Goal: Task Accomplishment & Management: Manage account settings

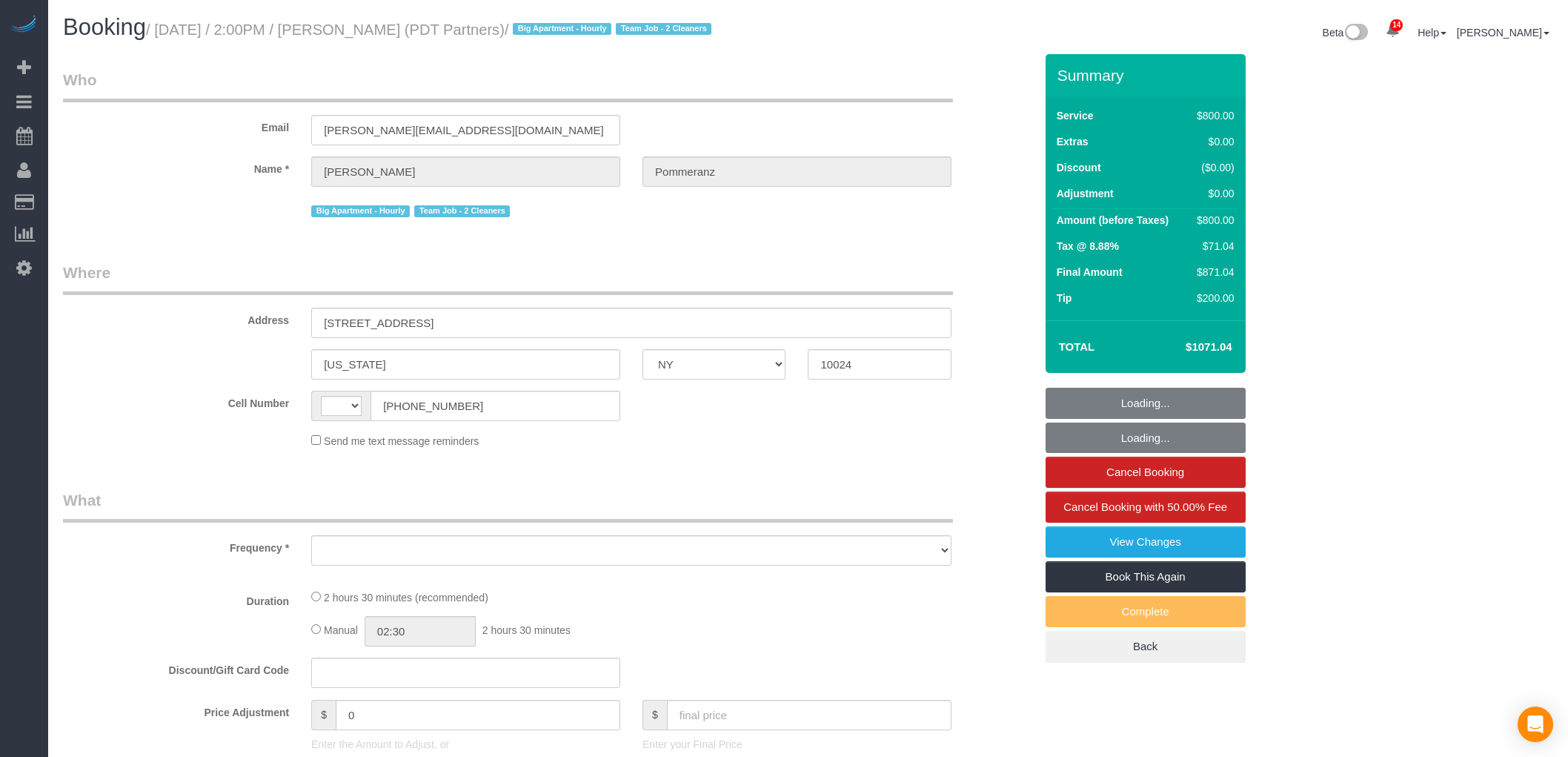
select select "NY"
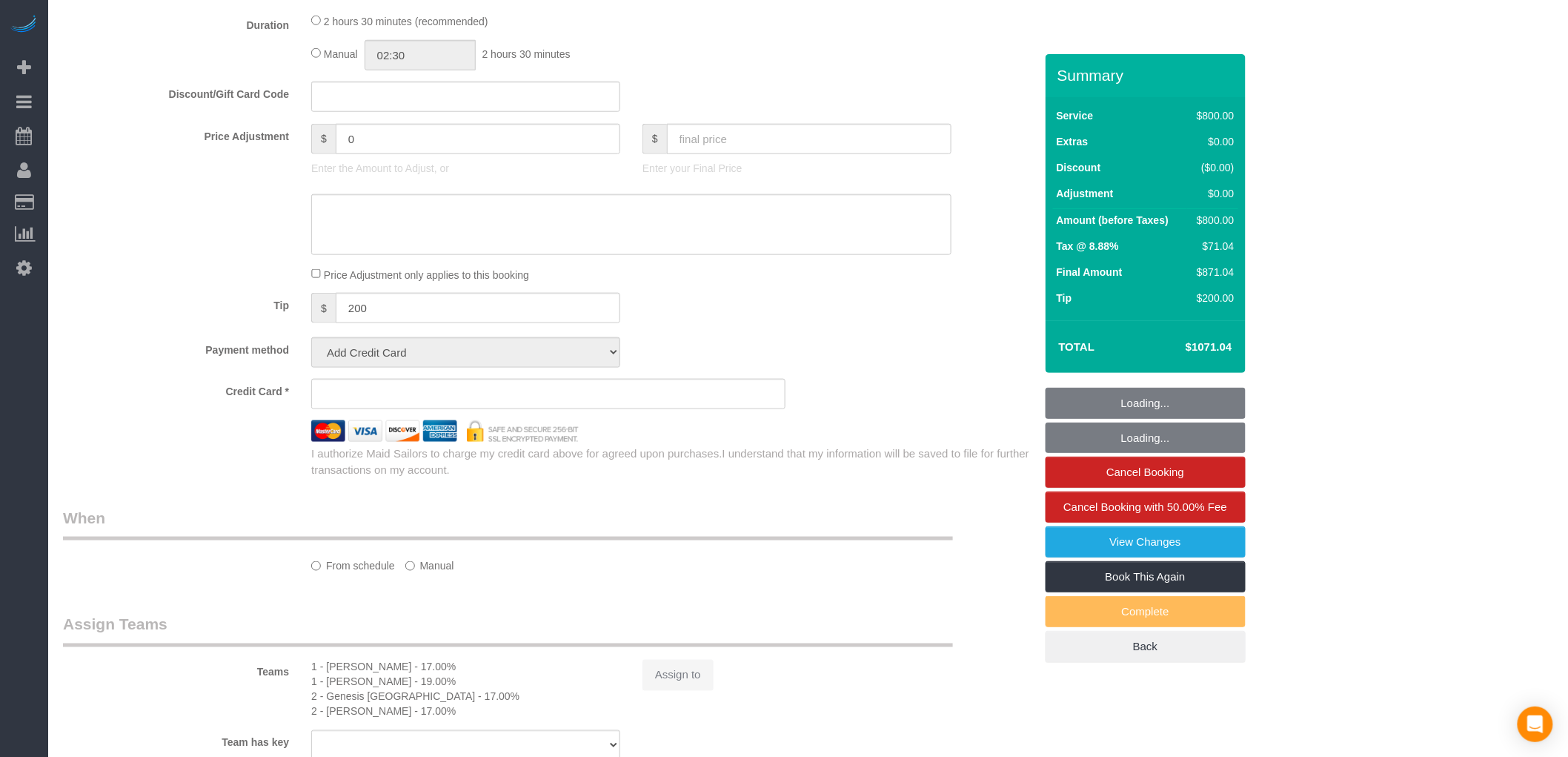
scroll to position [633, 0]
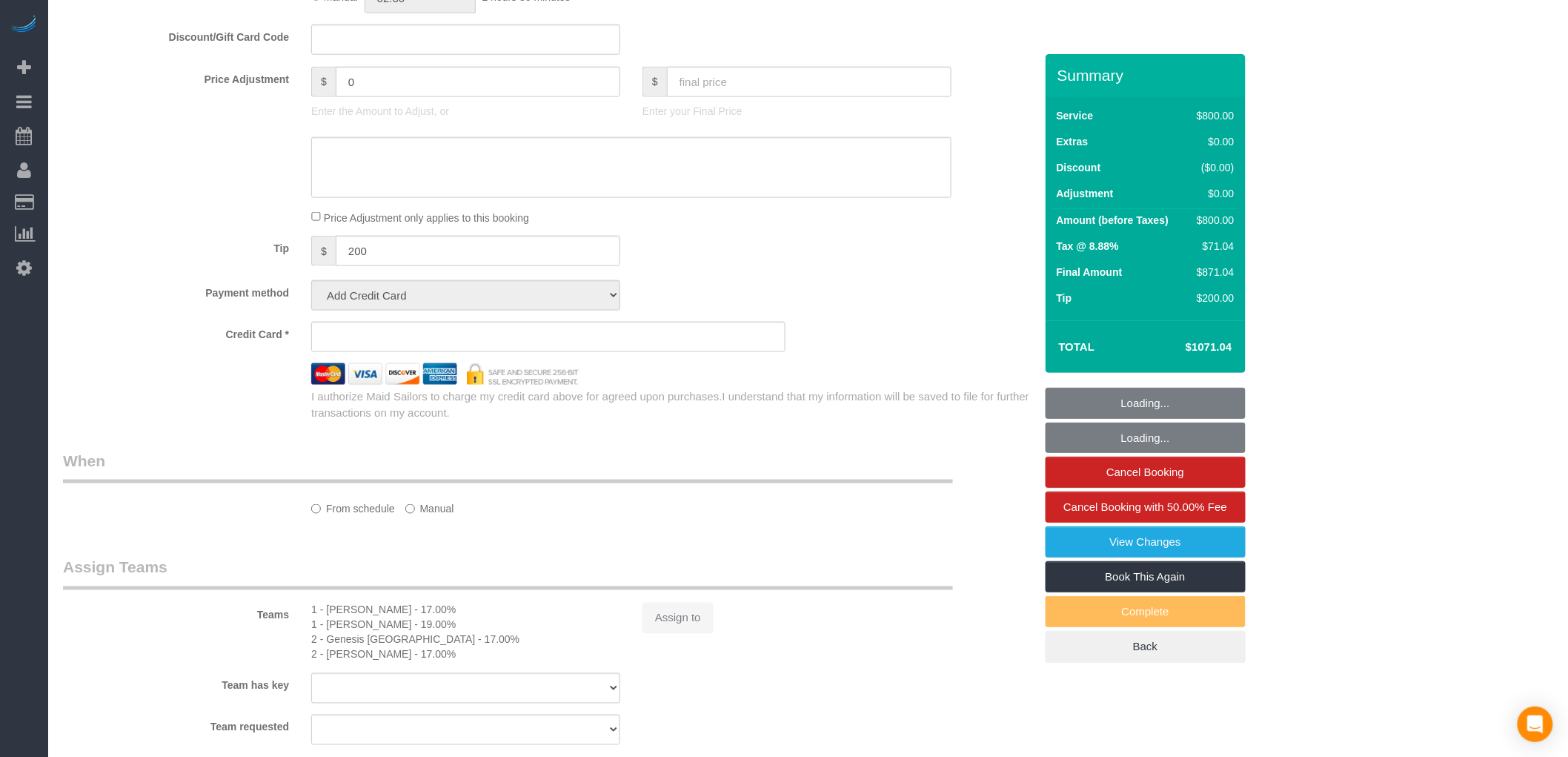
select select "string:US"
select select "object:519"
select select "string:stripe-pm_1Rdx544VGloSiKo7eMdguZrP"
select select "4"
select select "150"
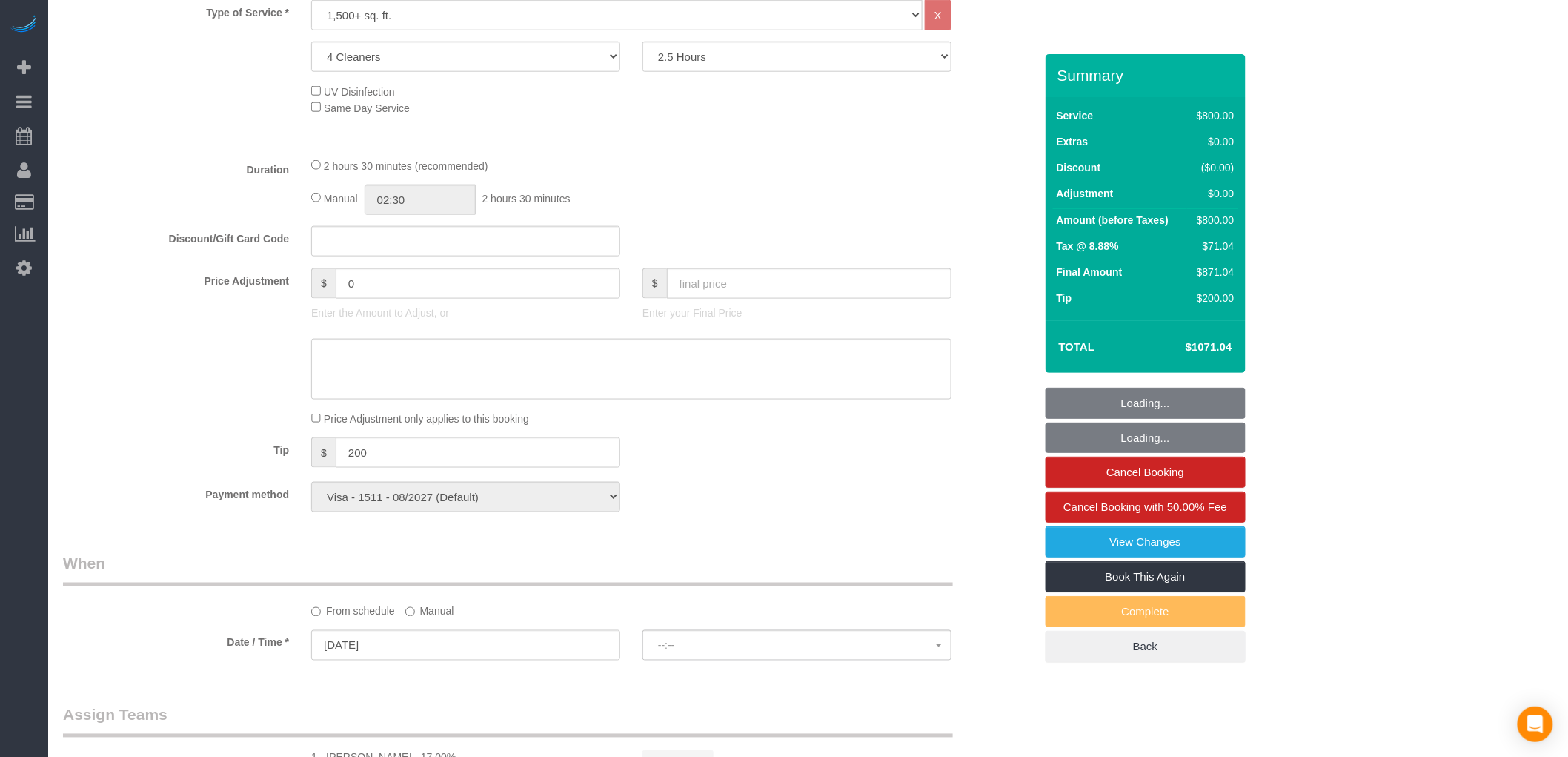
select select "spot1"
select select "number:60"
select select "number:76"
select select "number:15"
select select "number:5"
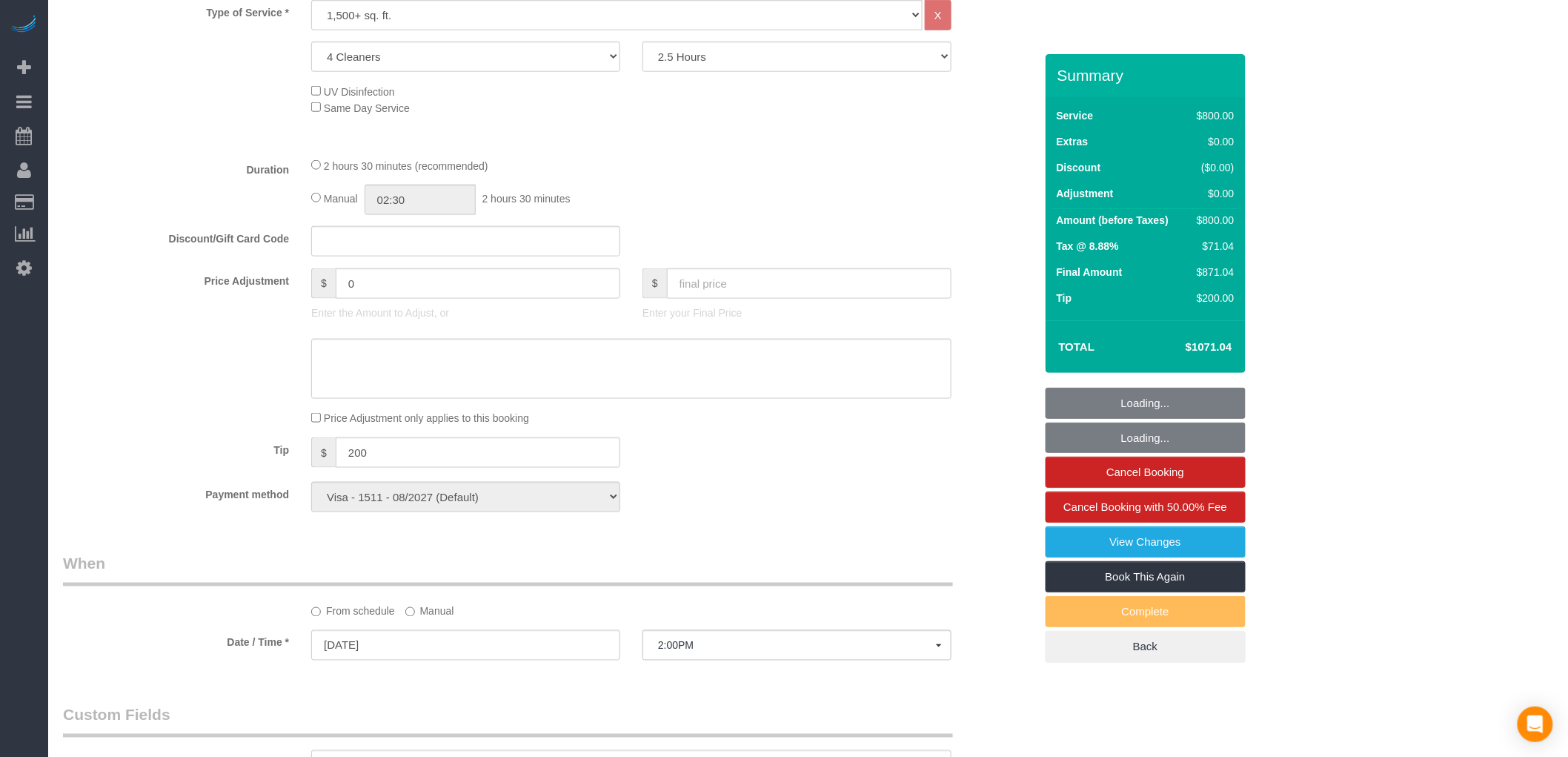
select select "object:1013"
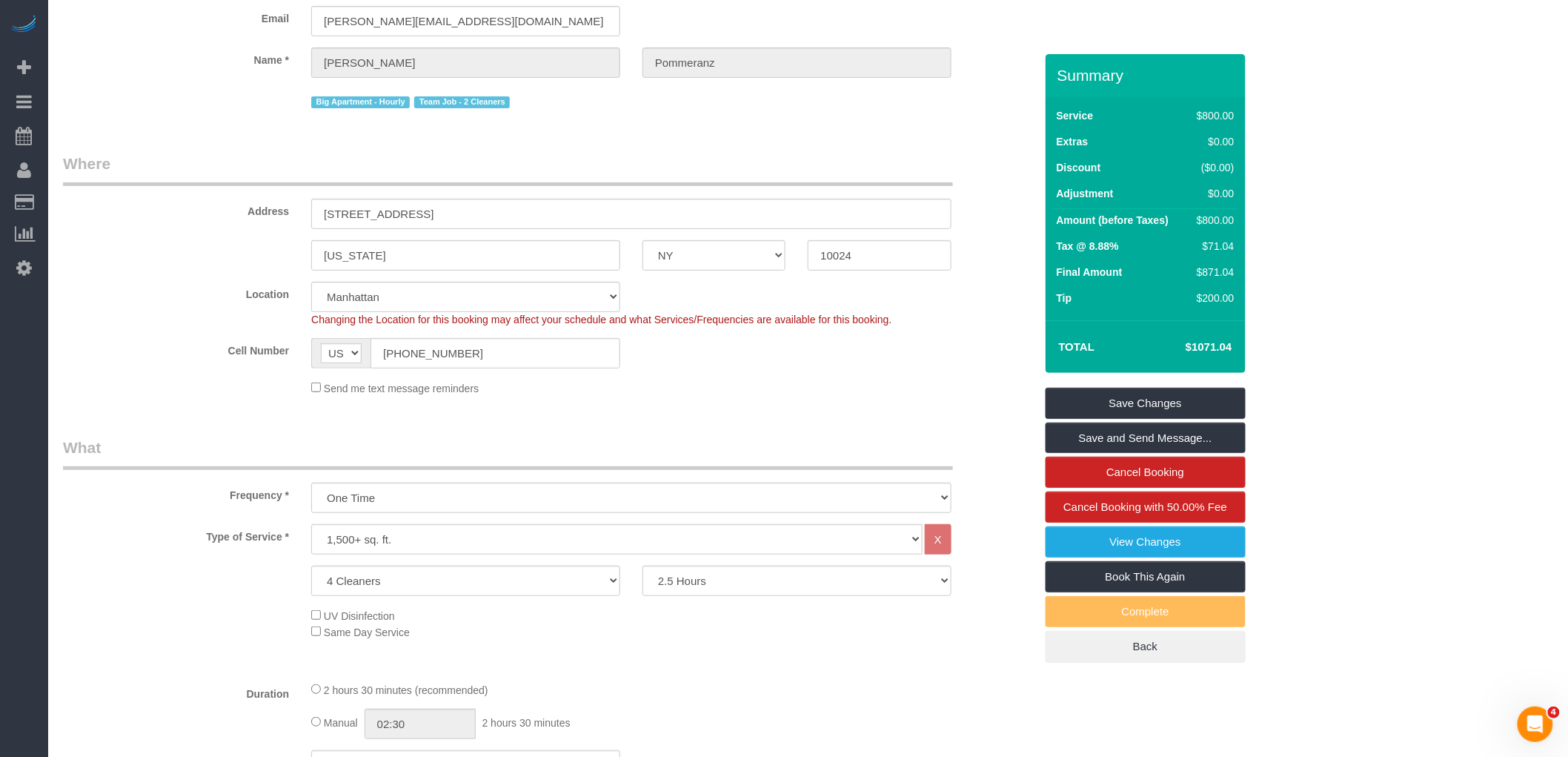
scroll to position [0, 0]
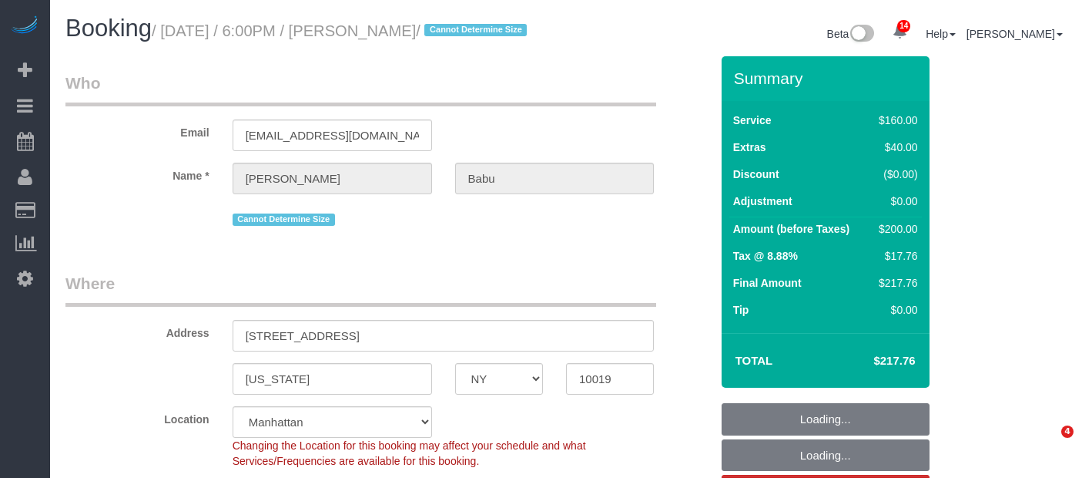
select select "NY"
select select "string:stripe-pm_1S5WcS4VGloSiKo7DhcqWhyW"
select select "number:89"
select select "number:90"
select select "number:15"
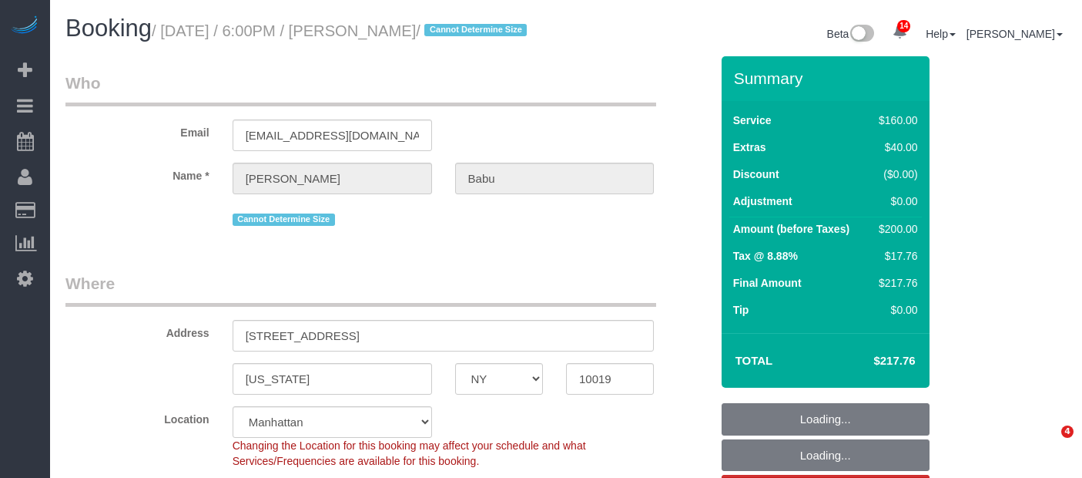
select select "number:5"
select select "spot39"
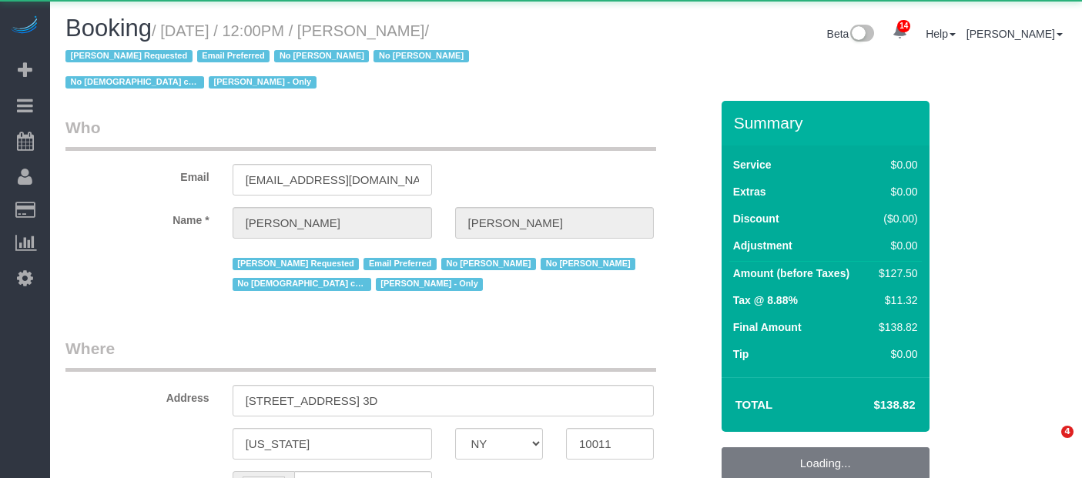
select select "NY"
select select "string:US"
select select "object:519"
select select "1"
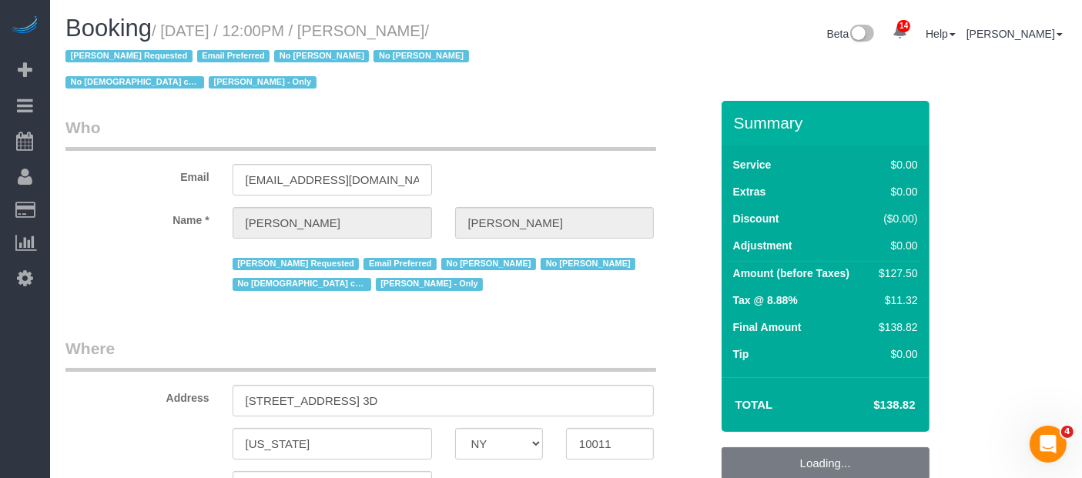
select select "string:stripe-pm_1GCVxt4VGloSiKo72hEl1Oq0"
select select "1"
select select "object:1504"
select select "spot5"
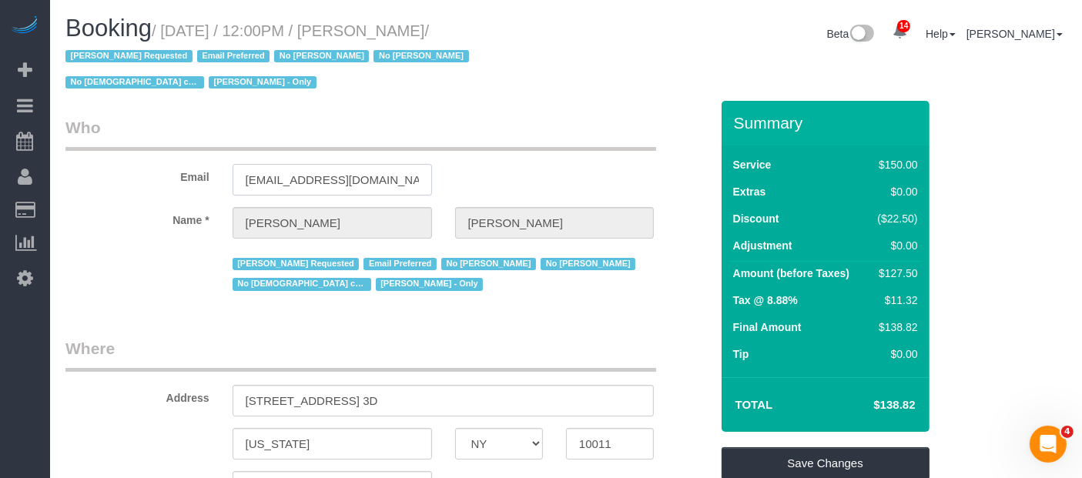
click at [356, 179] on input "michaeldonaldson21@gmail.com" at bounding box center [333, 180] width 200 height 32
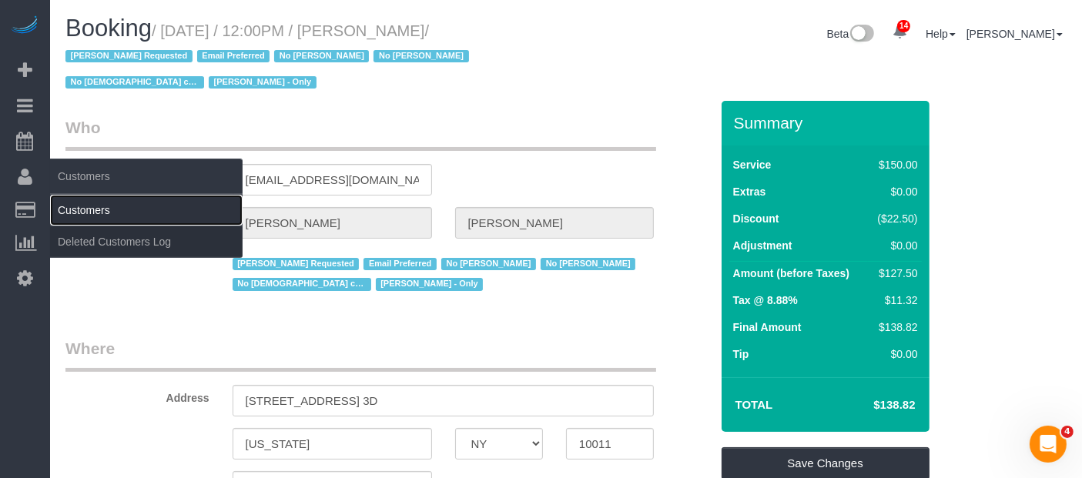
click at [94, 212] on link "Customers" at bounding box center [146, 210] width 193 height 31
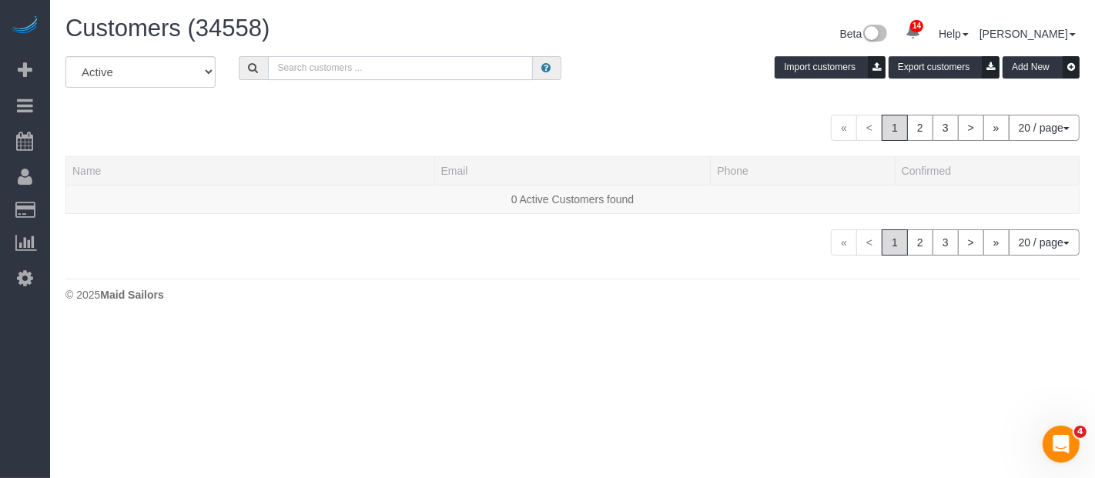
click at [306, 62] on input "text" at bounding box center [400, 68] width 265 height 24
paste input "michaeldonaldson21@gmail.com"
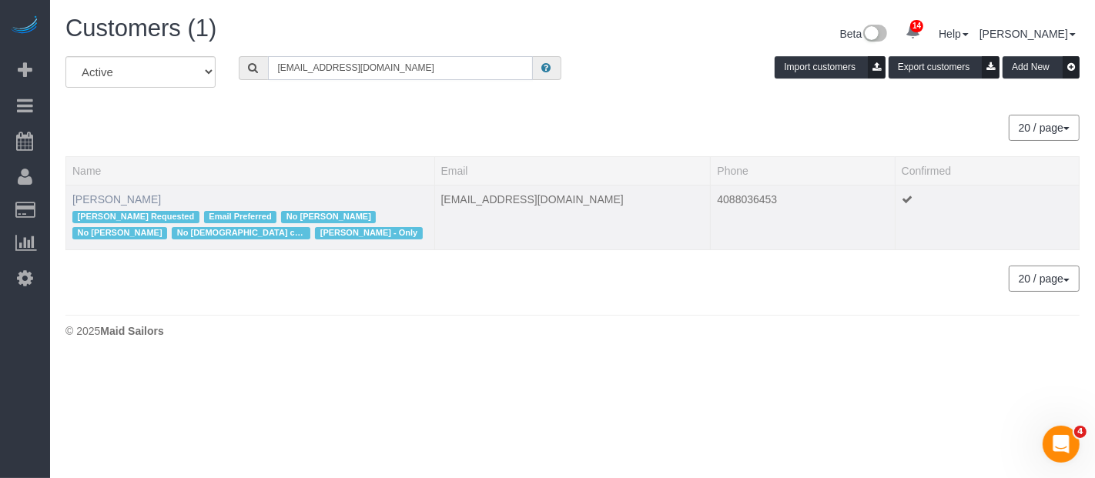
type input "michaeldonaldson21@gmail.com"
drag, startPoint x: 138, startPoint y: 196, endPoint x: 169, endPoint y: 196, distance: 31.6
click at [138, 196] on link "Michael Donaldson" at bounding box center [116, 199] width 89 height 12
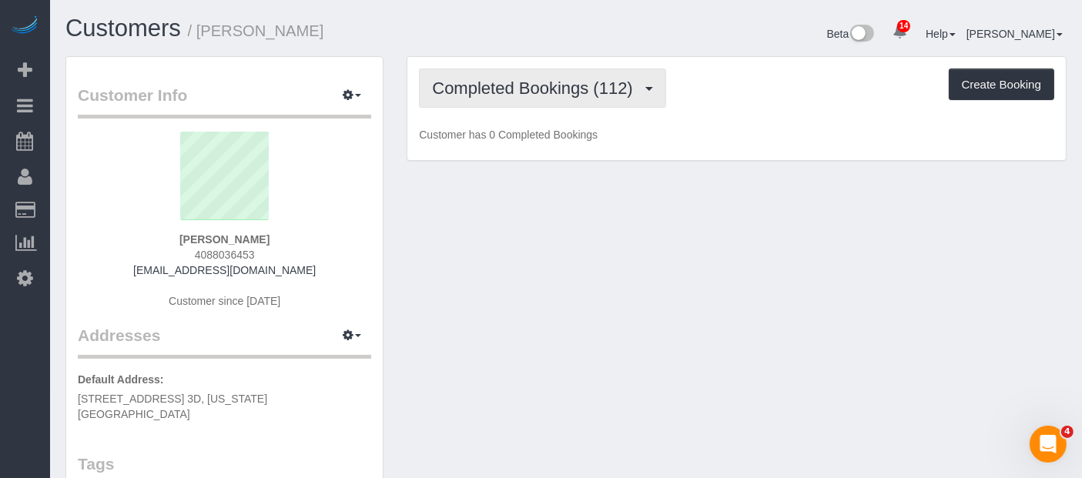
click at [535, 73] on button "Completed Bookings (112)" at bounding box center [542, 88] width 247 height 39
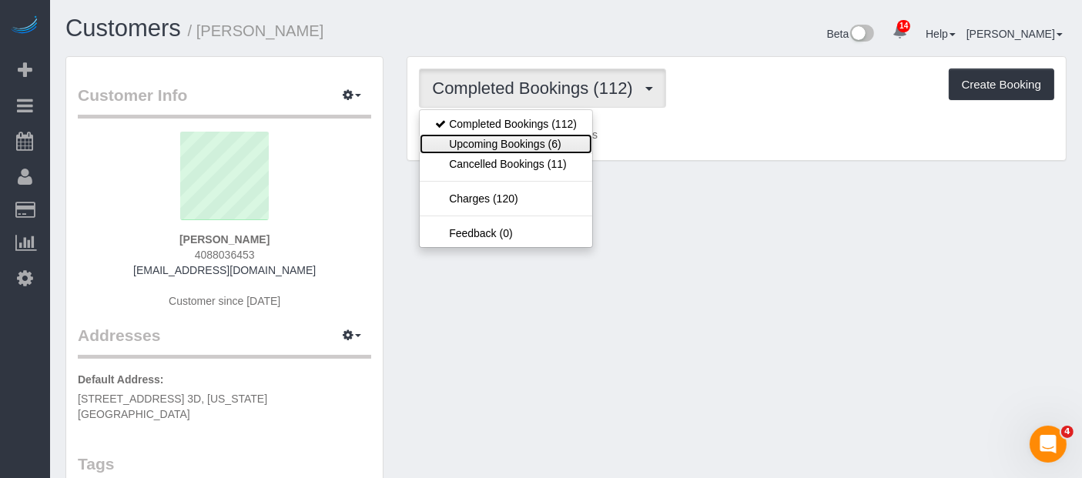
click at [548, 135] on link "Upcoming Bookings (6)" at bounding box center [506, 144] width 173 height 20
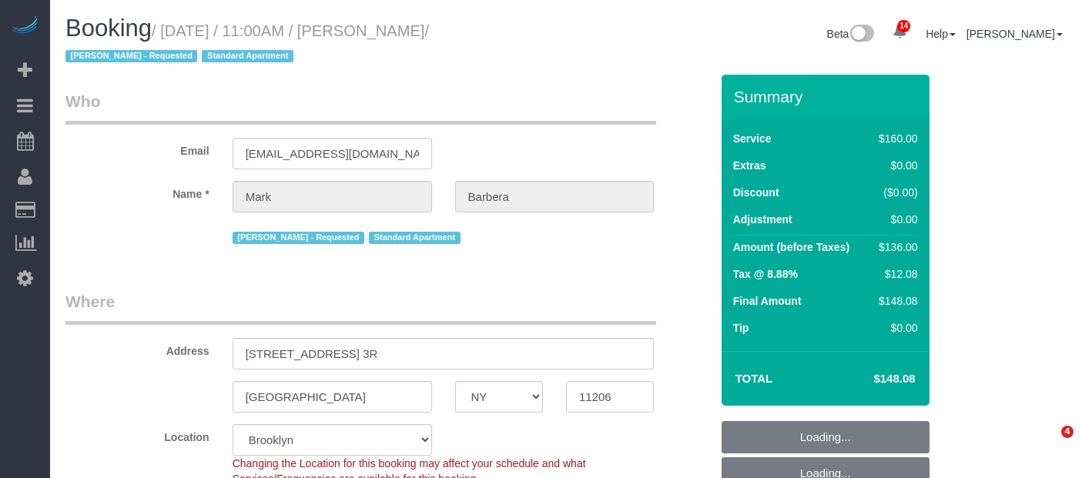
select select "NY"
select select "spot4"
select select "number:89"
select select "number:90"
select select "number:15"
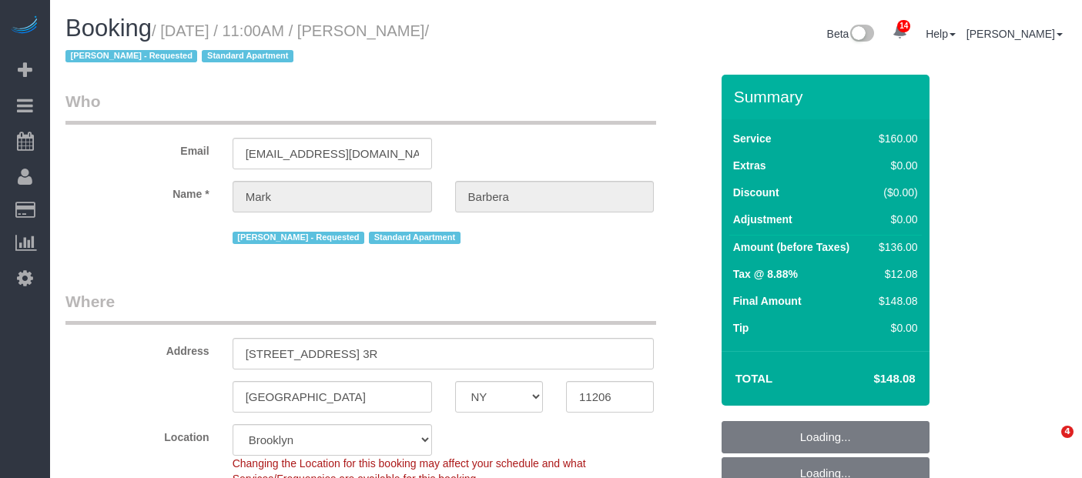
select select "number:5"
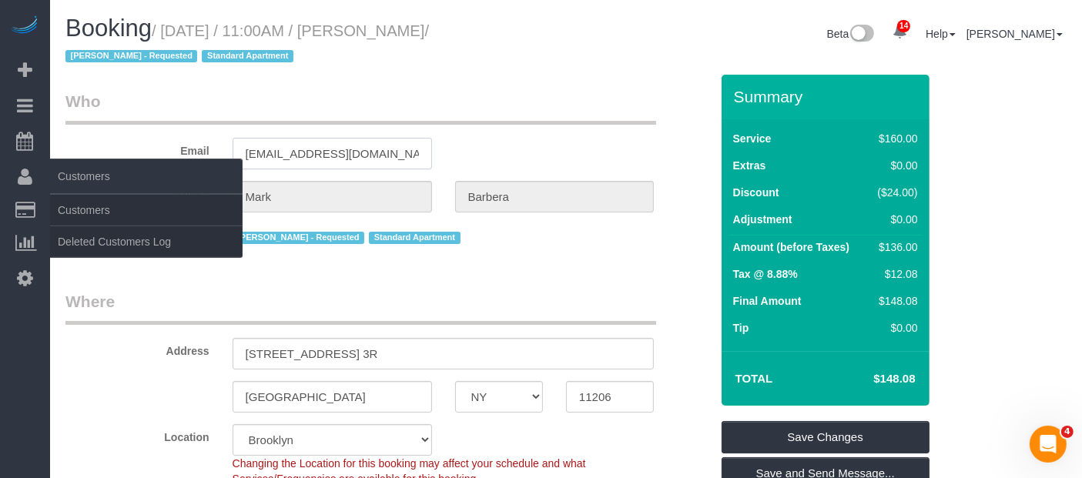
drag, startPoint x: 178, startPoint y: 164, endPoint x: 117, endPoint y: 170, distance: 61.2
click at [0, 170] on html "14 Beta Your Notifications You have 0 alerts × You have 4 to charge for 09/08/2…" at bounding box center [541, 239] width 1082 height 478
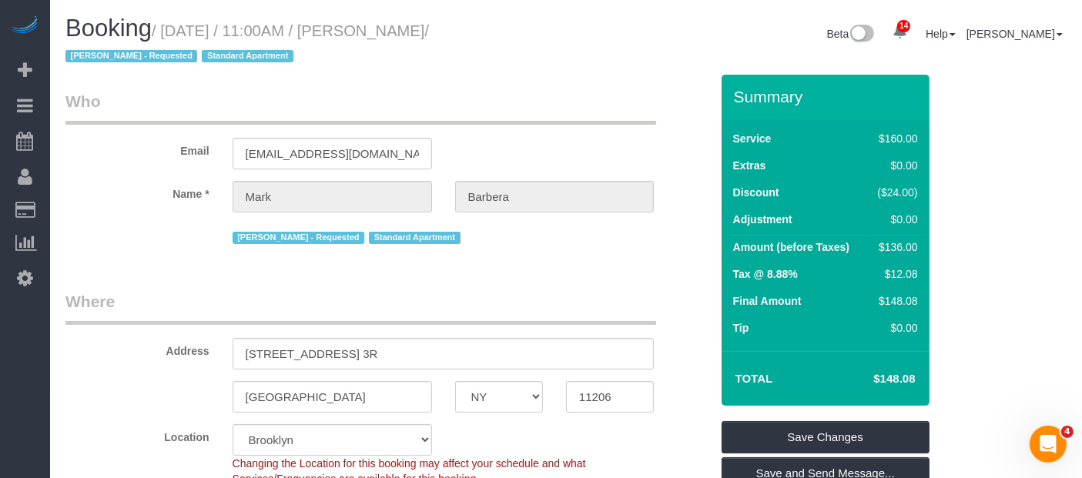
click at [450, 94] on legend "Who" at bounding box center [360, 107] width 591 height 35
